Goal: Transaction & Acquisition: Purchase product/service

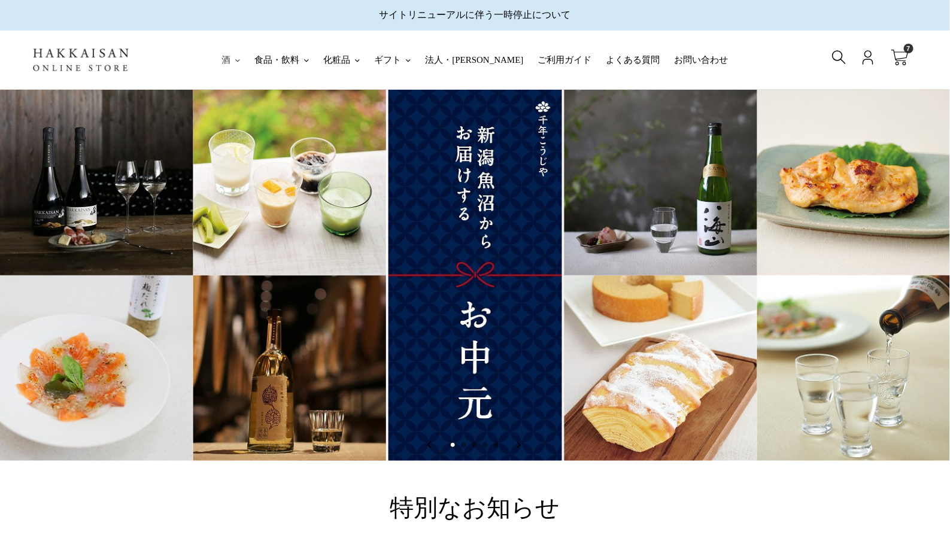
click at [246, 65] on button "酒" at bounding box center [230, 60] width 31 height 59
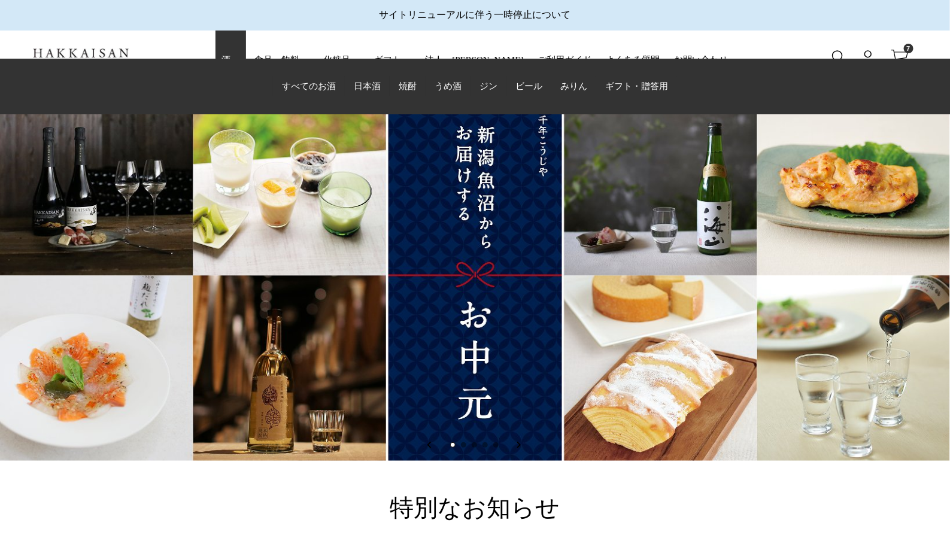
click at [312, 87] on span "すべてのお酒" at bounding box center [309, 86] width 54 height 10
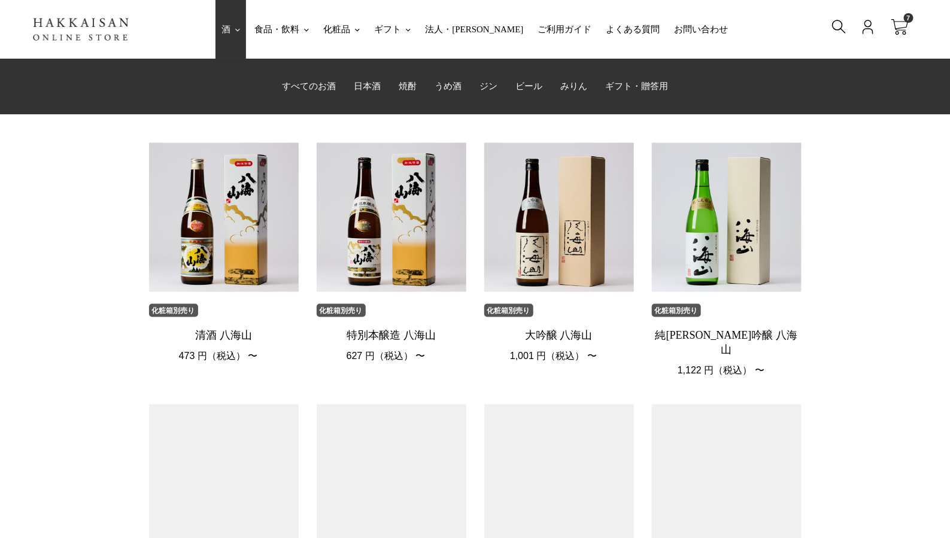
scroll to position [744, 0]
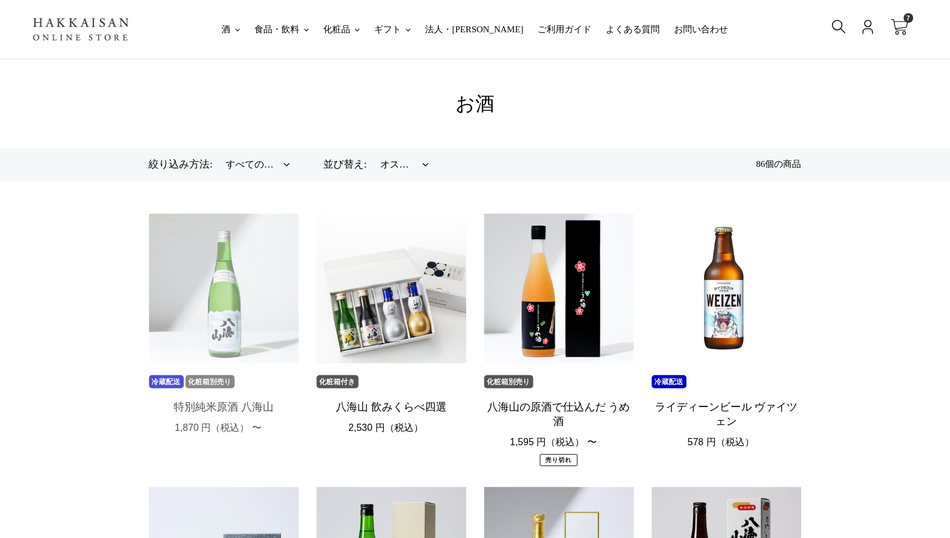
click at [232, 308] on link "特別純米原酒 八海山" at bounding box center [224, 327] width 150 height 226
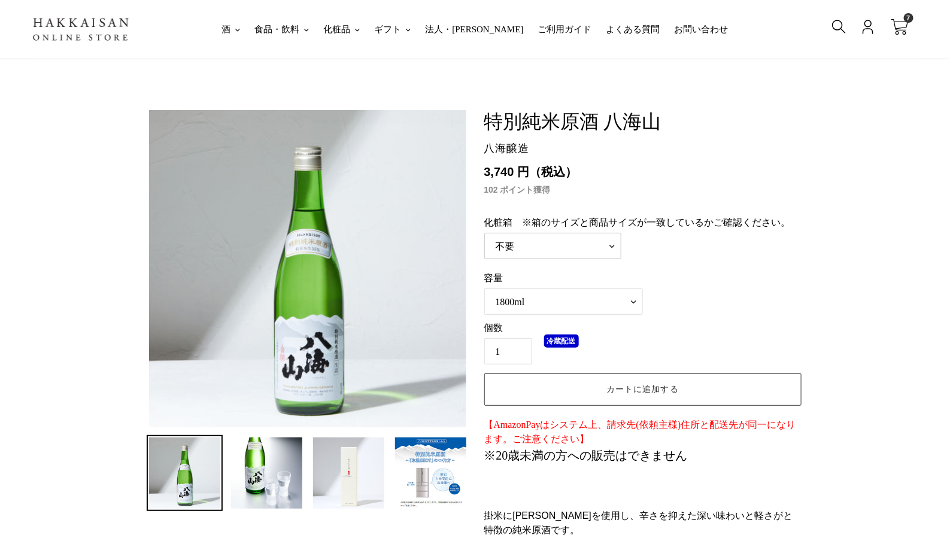
click at [604, 247] on select "不要 720ml用　+¥132(税込み) 1800ml用　+¥187(税込み)" at bounding box center [552, 246] width 137 height 26
select select "720ml用　+¥132(税込み)"
click at [484, 233] on select "不要 720ml用　+¥132(税込み) 1800ml用　+¥187(税込み)" at bounding box center [552, 246] width 137 height 26
click at [613, 394] on button "カートに追加する" at bounding box center [642, 389] width 317 height 32
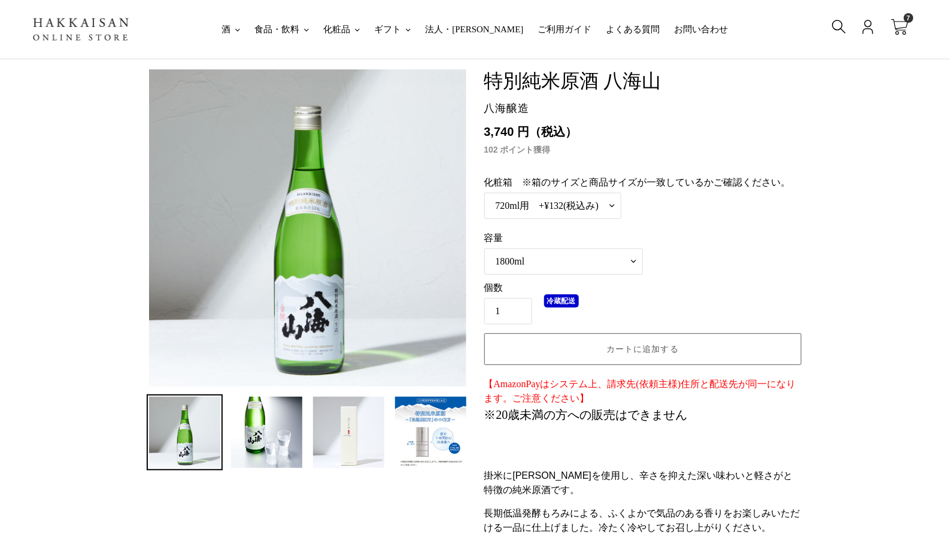
scroll to position [93, 0]
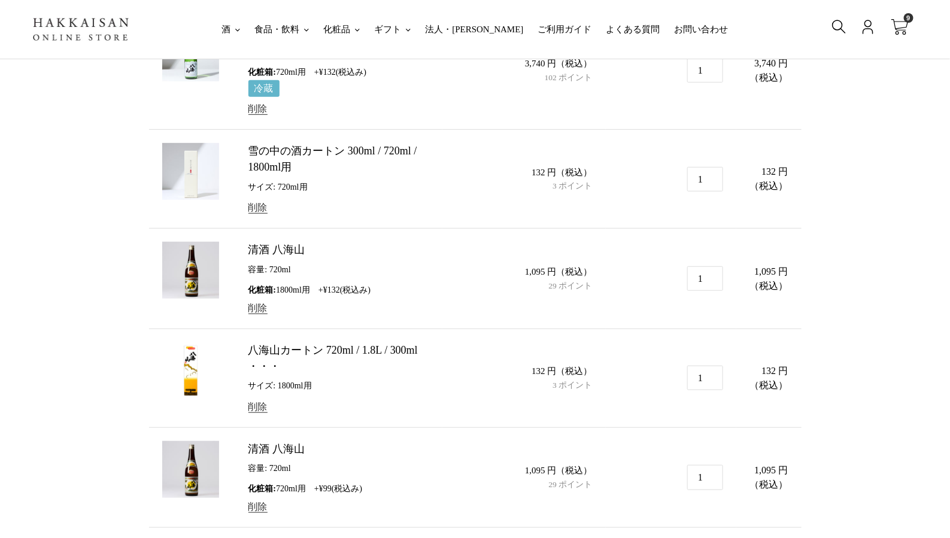
scroll to position [256, 0]
